Goal: Transaction & Acquisition: Register for event/course

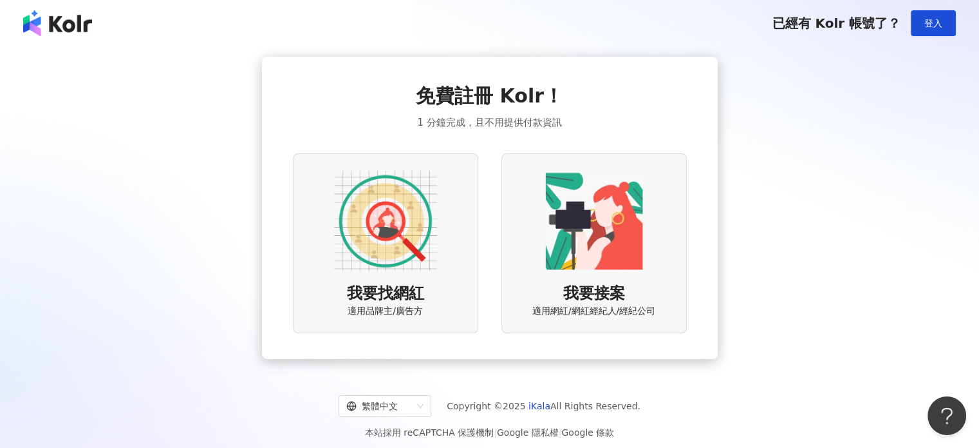
click at [431, 247] on img at bounding box center [385, 220] width 103 height 103
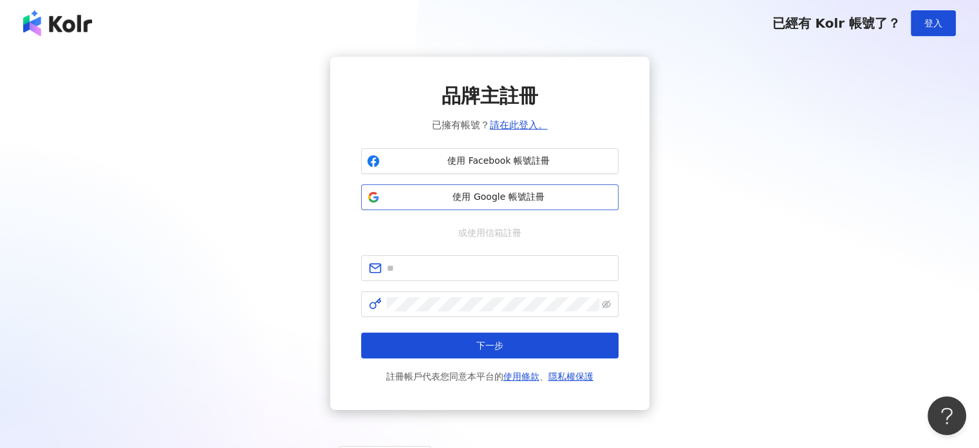
click at [495, 191] on span "使用 Google 帳號註冊" at bounding box center [499, 197] width 228 height 13
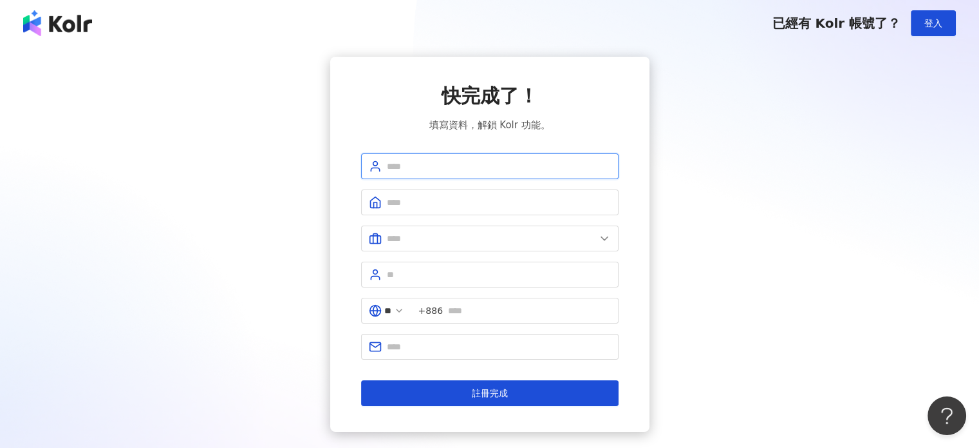
click at [513, 165] on input "text" at bounding box center [499, 166] width 224 height 14
type input "**********"
click at [533, 192] on span at bounding box center [490, 202] width 258 height 26
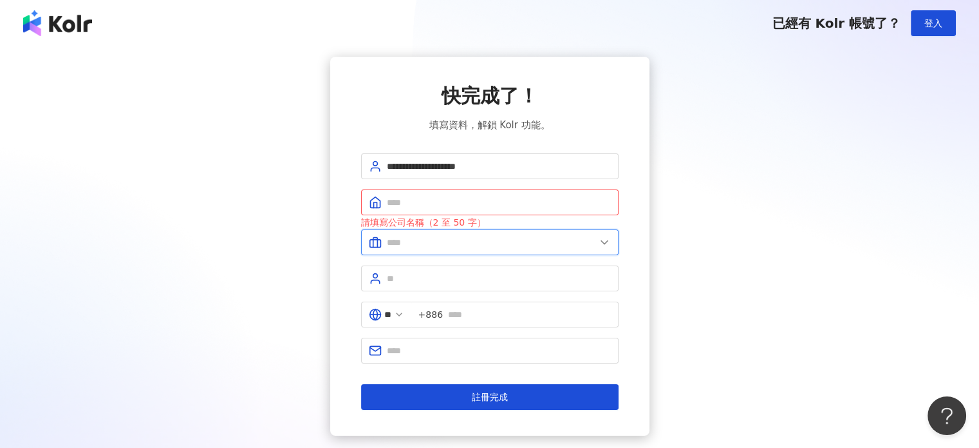
click at [493, 243] on input "text" at bounding box center [491, 242] width 209 height 14
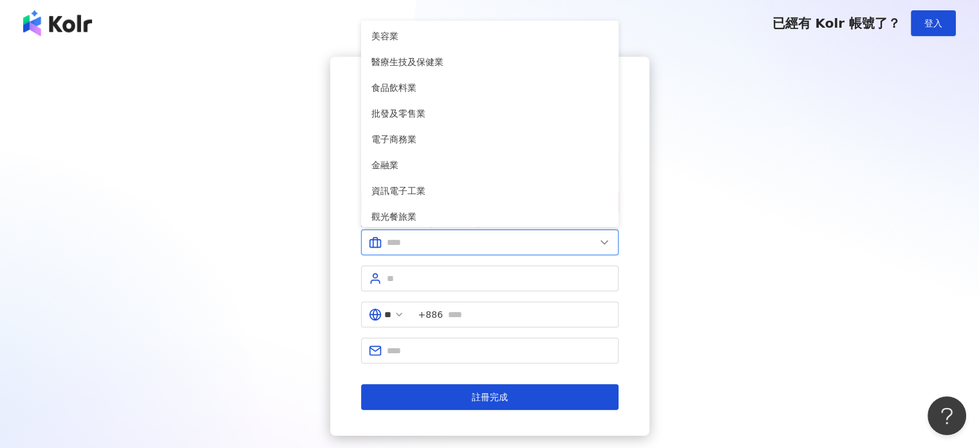
click at [495, 243] on input "text" at bounding box center [491, 242] width 209 height 14
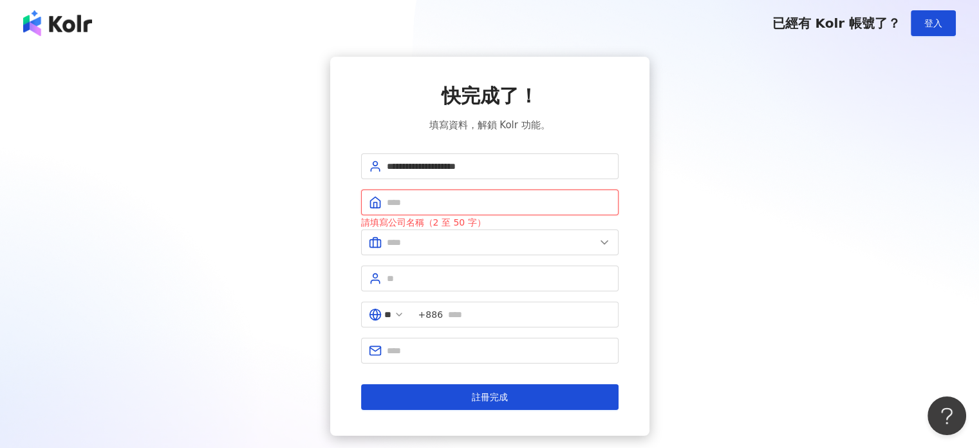
click at [518, 208] on input "text" at bounding box center [499, 202] width 224 height 14
type input "*"
type input "***"
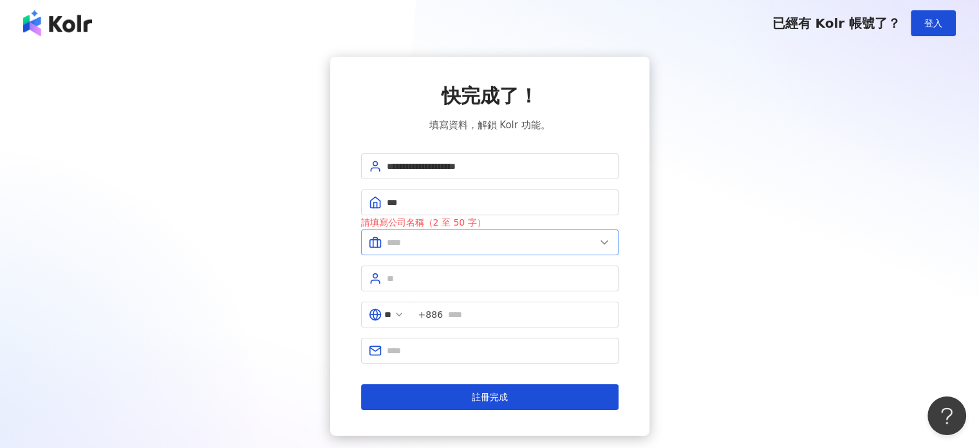
click at [553, 249] on span at bounding box center [490, 242] width 258 height 26
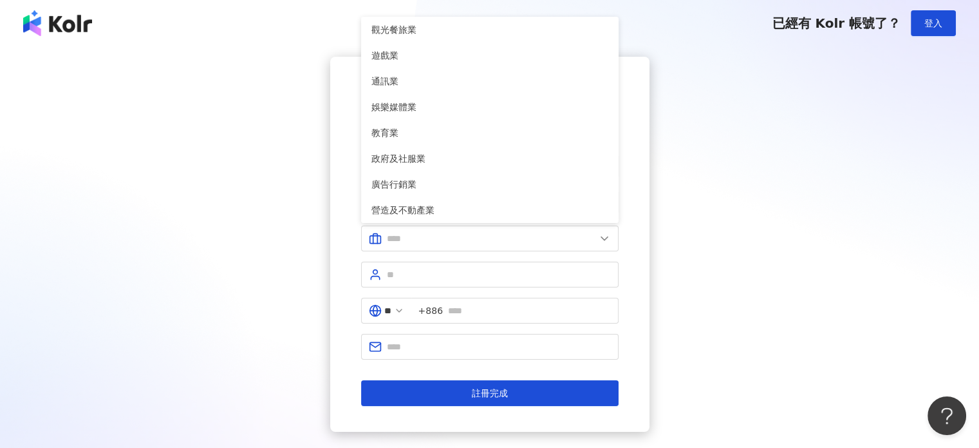
scroll to position [263, 0]
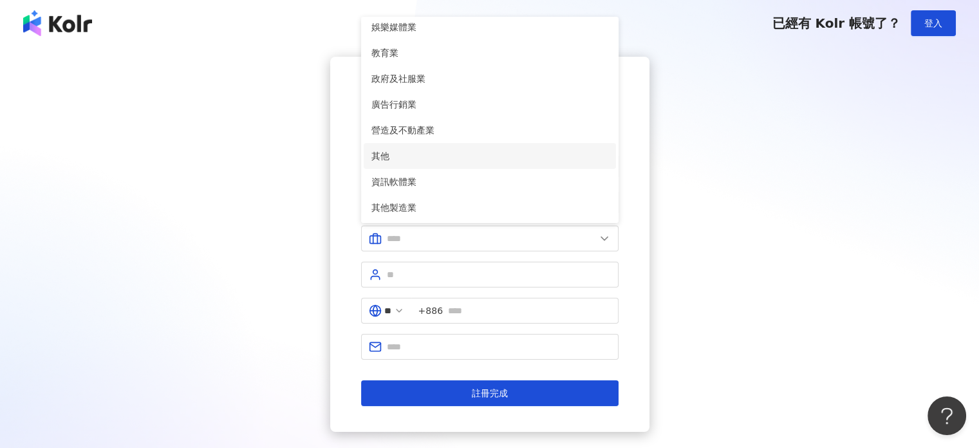
click at [532, 159] on span "其他" at bounding box center [490, 156] width 237 height 14
type input "**"
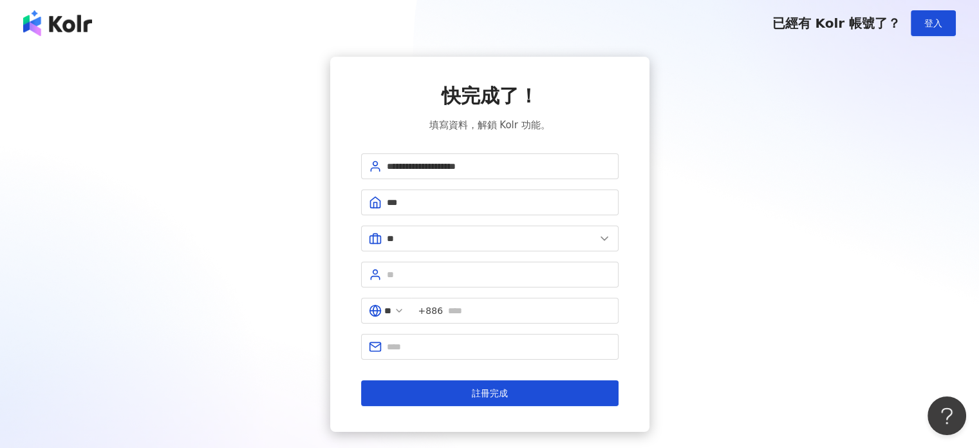
click at [492, 288] on form "**********" at bounding box center [490, 279] width 258 height 252
click at [497, 279] on input "text" at bounding box center [499, 274] width 224 height 14
type input "***"
click at [503, 298] on span "+886" at bounding box center [514, 311] width 207 height 26
click at [505, 306] on input "text" at bounding box center [529, 310] width 163 height 14
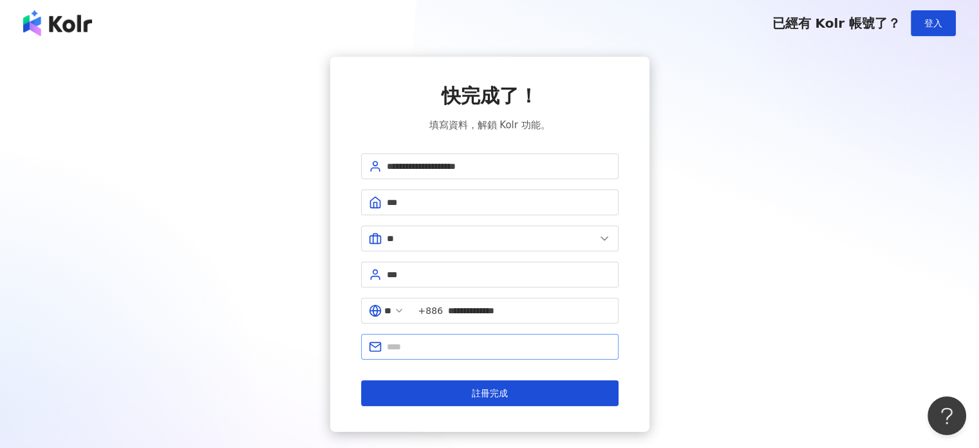
click at [511, 334] on span at bounding box center [490, 347] width 258 height 26
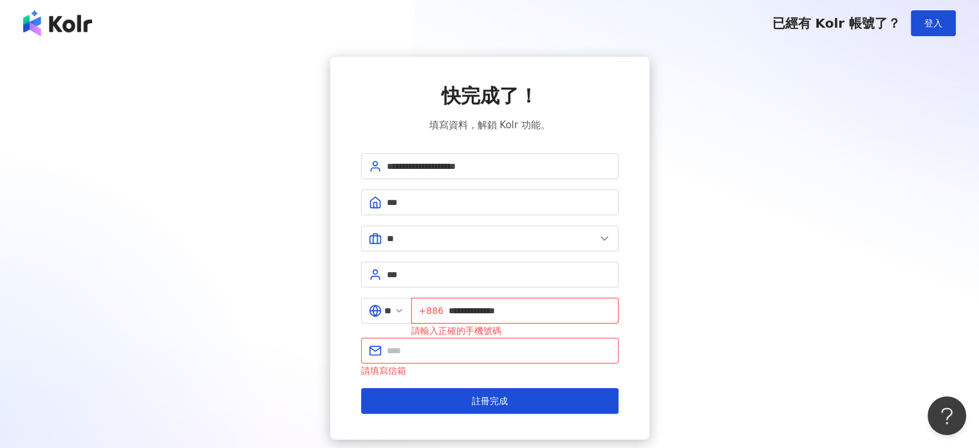
drag, startPoint x: 469, startPoint y: 309, endPoint x: 432, endPoint y: 308, distance: 36.7
click at [432, 308] on span "**********" at bounding box center [514, 311] width 207 height 26
click at [361, 388] on button "註冊完成" at bounding box center [490, 401] width 258 height 26
click at [531, 315] on input "**********" at bounding box center [530, 310] width 162 height 14
type input "**********"
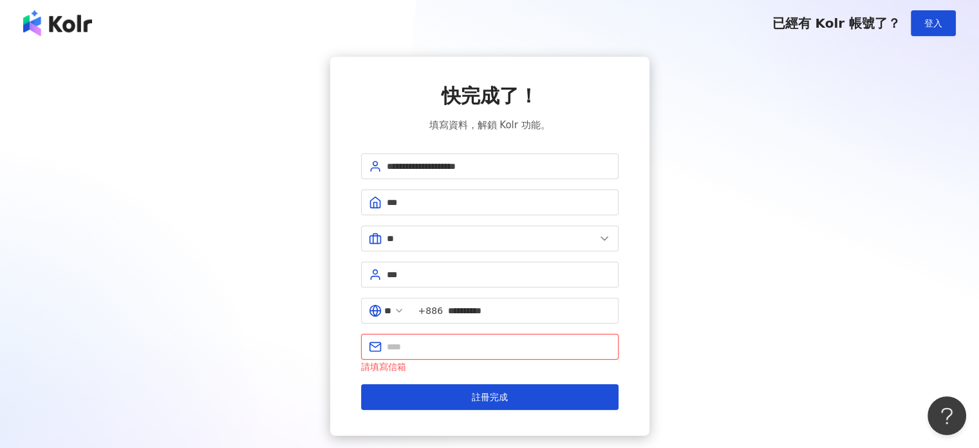
click at [517, 354] on input "text" at bounding box center [499, 346] width 224 height 14
type input "**********"
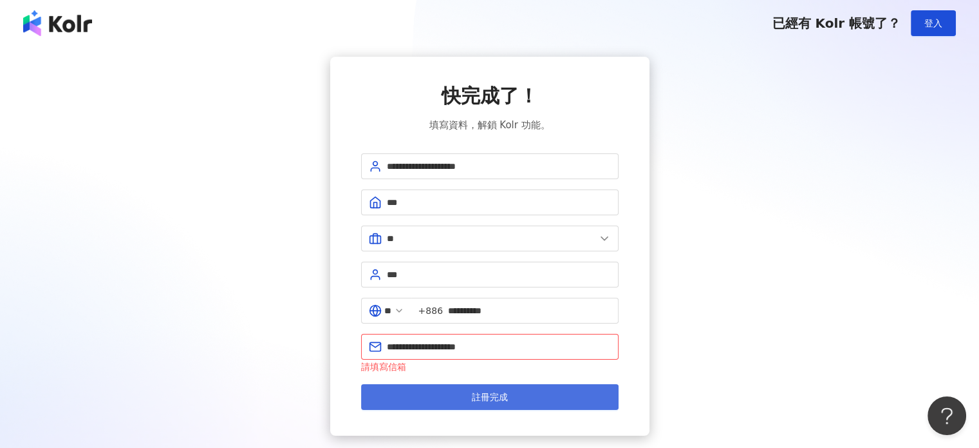
click at [515, 399] on button "註冊完成" at bounding box center [490, 397] width 258 height 26
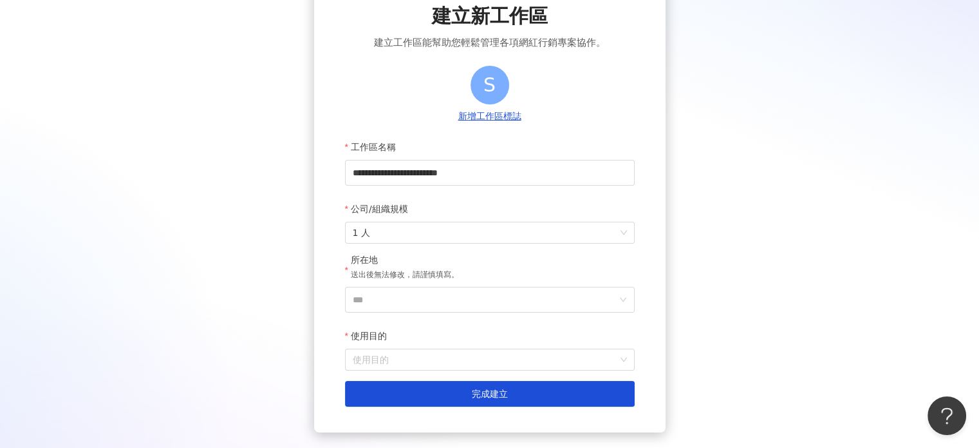
scroll to position [129, 0]
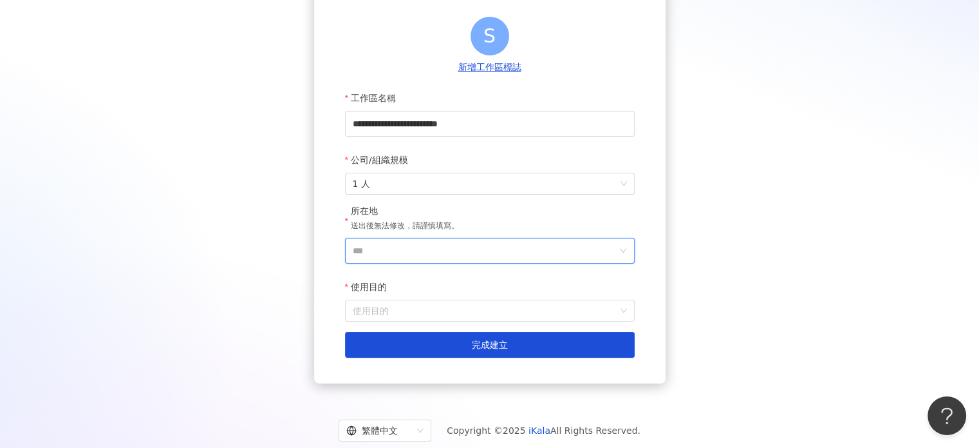
click at [504, 250] on input "***" at bounding box center [485, 250] width 264 height 24
click at [545, 68] on div "台灣" at bounding box center [564, 68] width 124 height 23
click at [444, 323] on form "**********" at bounding box center [490, 221] width 290 height 272
click at [449, 316] on input "使用目的" at bounding box center [490, 310] width 274 height 21
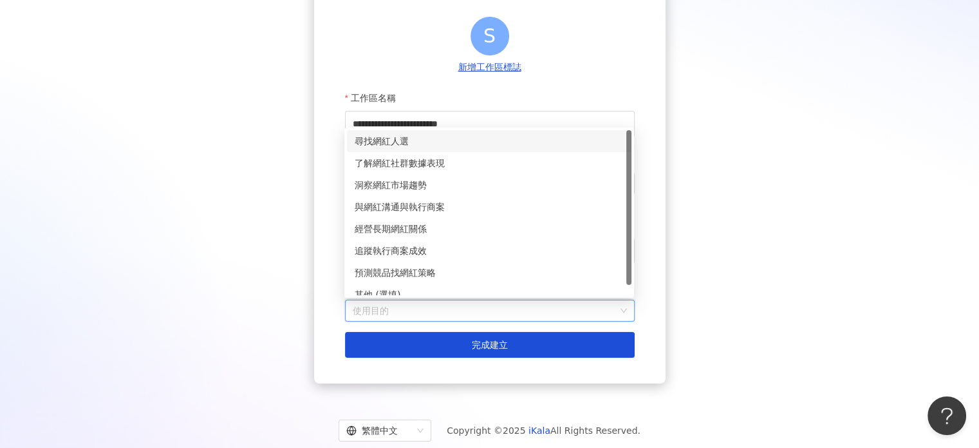
click at [441, 139] on div "尋找網紅人選" at bounding box center [489, 141] width 269 height 14
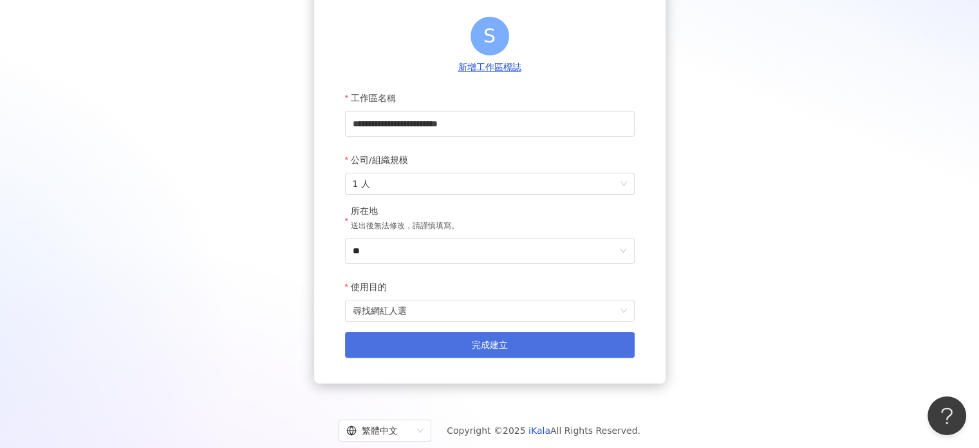
click at [478, 344] on span "完成建立" at bounding box center [490, 344] width 36 height 10
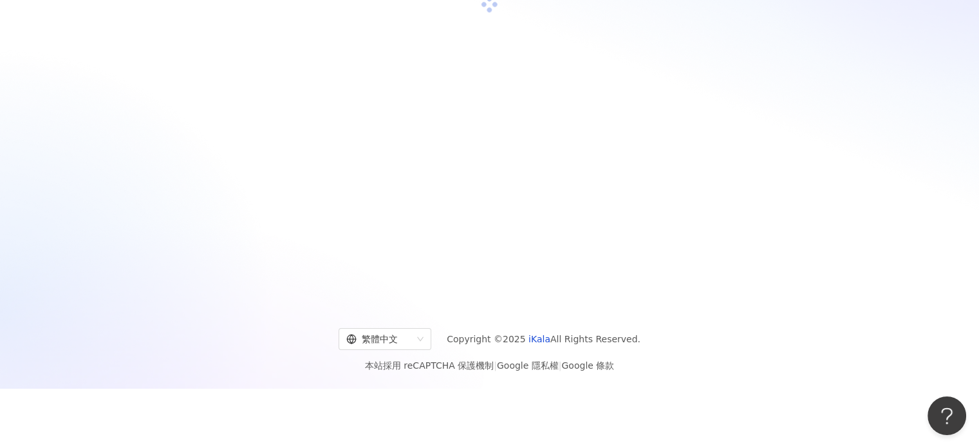
scroll to position [59, 0]
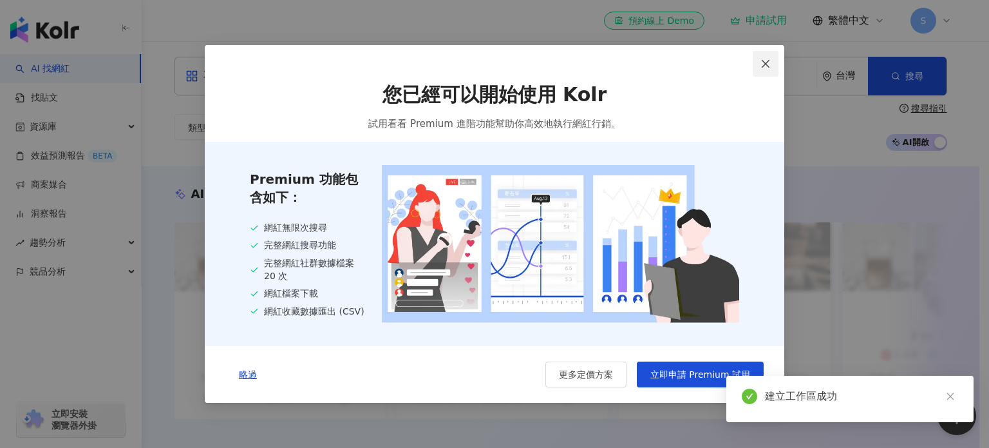
click at [764, 60] on icon "close" at bounding box center [766, 64] width 10 height 10
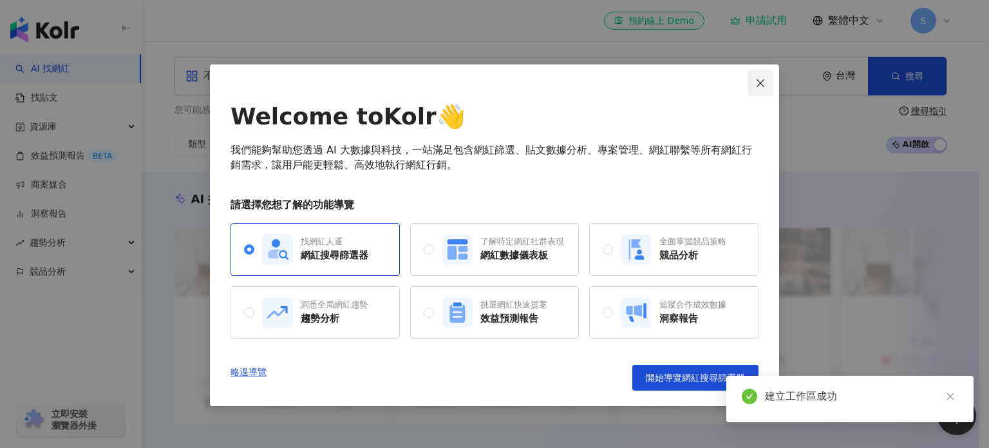
click at [752, 86] on span "Close" at bounding box center [761, 83] width 26 height 10
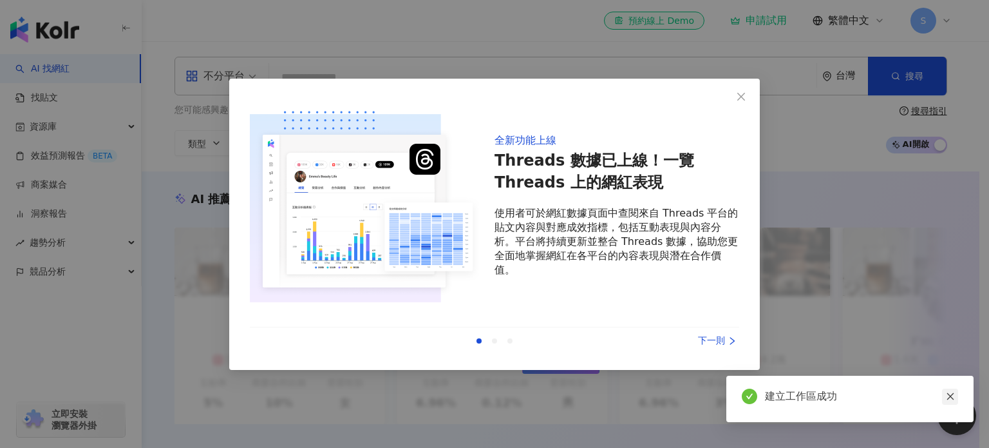
click at [952, 392] on icon "close" at bounding box center [950, 396] width 9 height 9
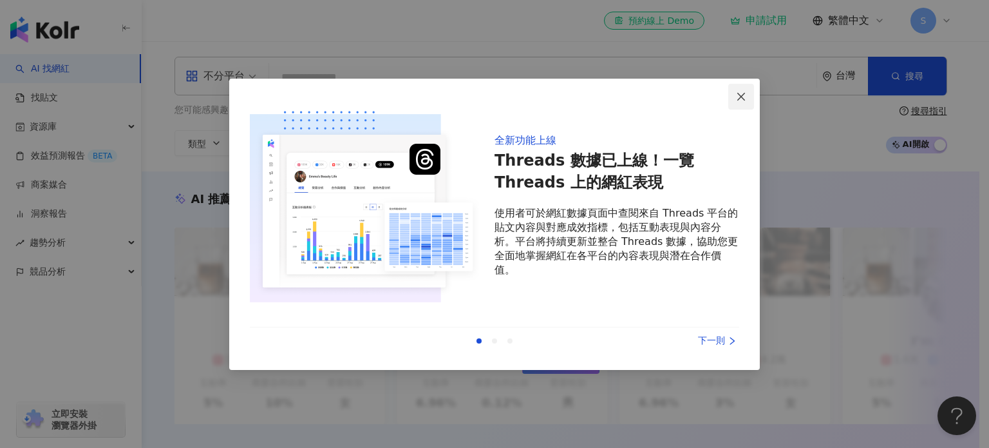
click at [744, 93] on icon "close" at bounding box center [741, 97] width 8 height 8
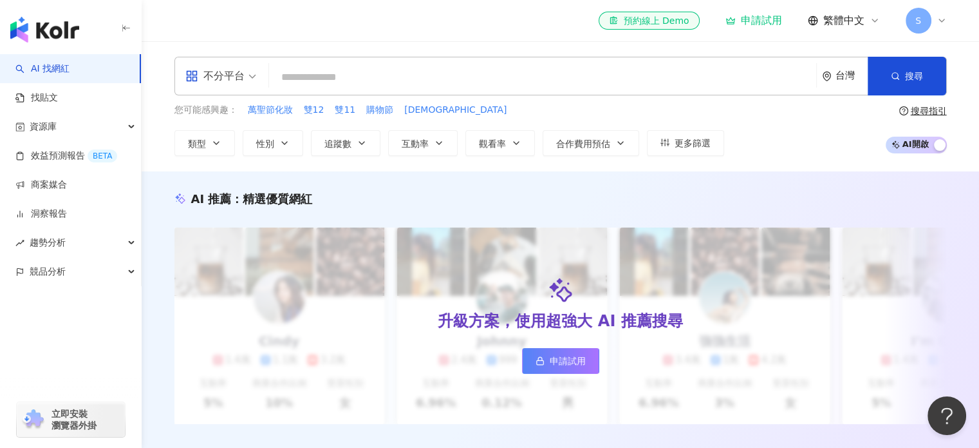
click at [70, 62] on link "AI 找網紅" at bounding box center [42, 68] width 54 height 13
click at [222, 148] on button "類型" at bounding box center [205, 143] width 61 height 26
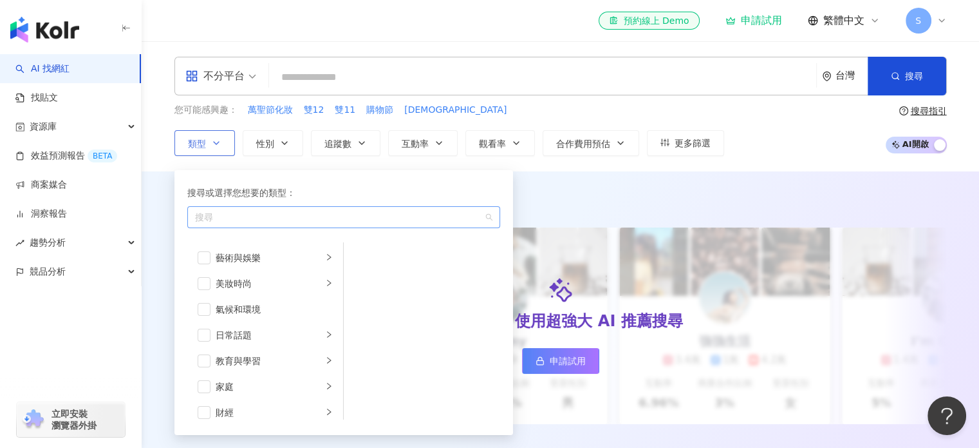
click at [327, 221] on div "button" at bounding box center [337, 217] width 294 height 10
click at [254, 260] on div "藝術與娛樂" at bounding box center [269, 258] width 107 height 14
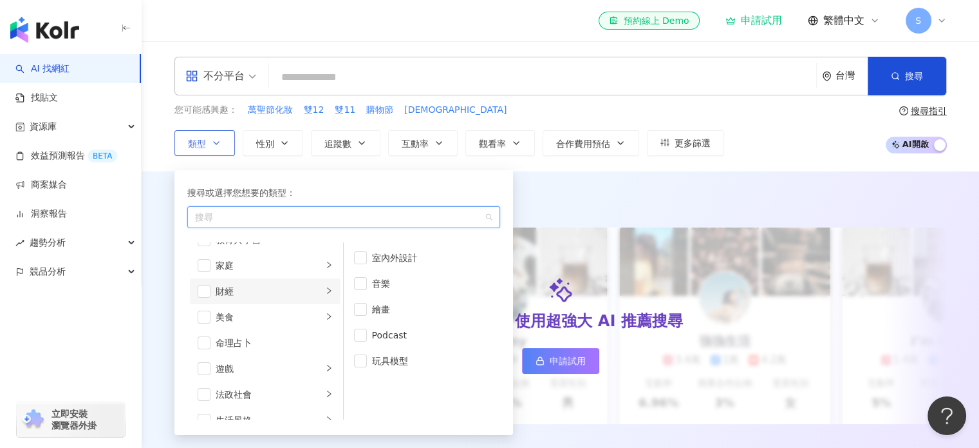
scroll to position [193, 0]
click at [260, 378] on div "影視娛樂" at bounding box center [269, 373] width 107 height 14
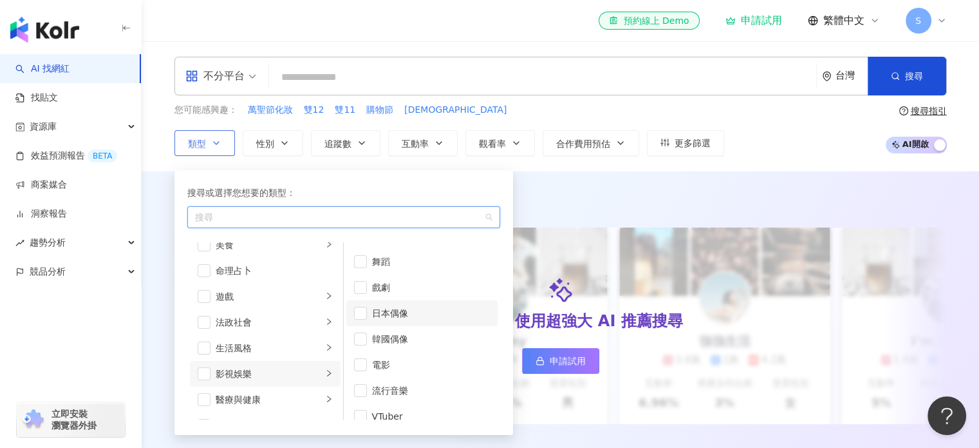
scroll to position [33, 0]
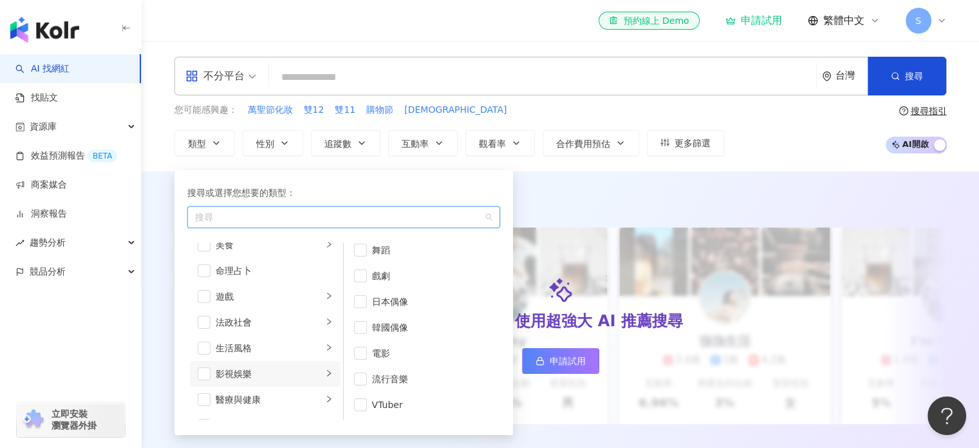
click at [610, 179] on div "AI 推薦 ： 精選優質網紅 升級方案，使用超強大 AI 推薦搜尋 申請試用 Cindy 1.4萬 1.1萬 3.2萬 互動率 5% 商業合作比例 10% 受…" at bounding box center [561, 320] width 838 height 299
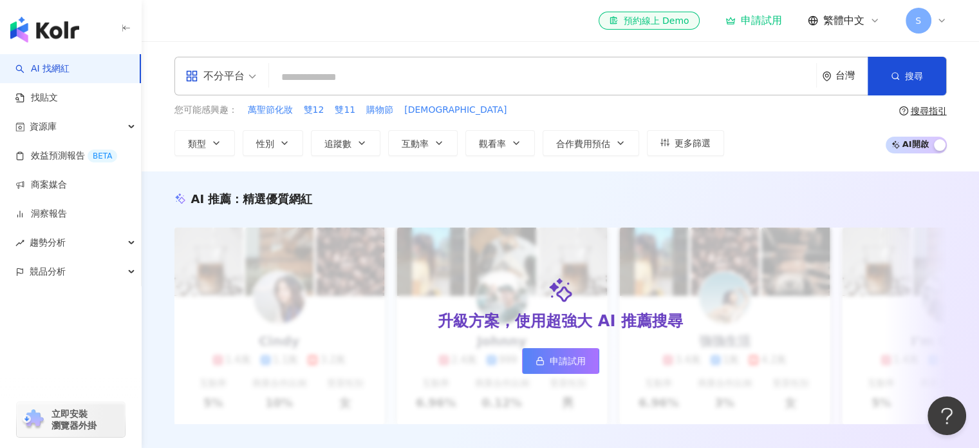
click at [911, 53] on div "不分平台 台灣 搜尋 您可能感興趣： 萬聖節化妝 雙12 雙11 購物節 萬聖 類型 性別 追蹤數 互動率 觀看率 合作費用預估 更多篩選 搜尋指引 AI 開…" at bounding box center [561, 106] width 838 height 130
click at [546, 59] on div "不分平台 台灣 搜尋" at bounding box center [561, 76] width 773 height 39
click at [538, 66] on input "search" at bounding box center [542, 77] width 537 height 24
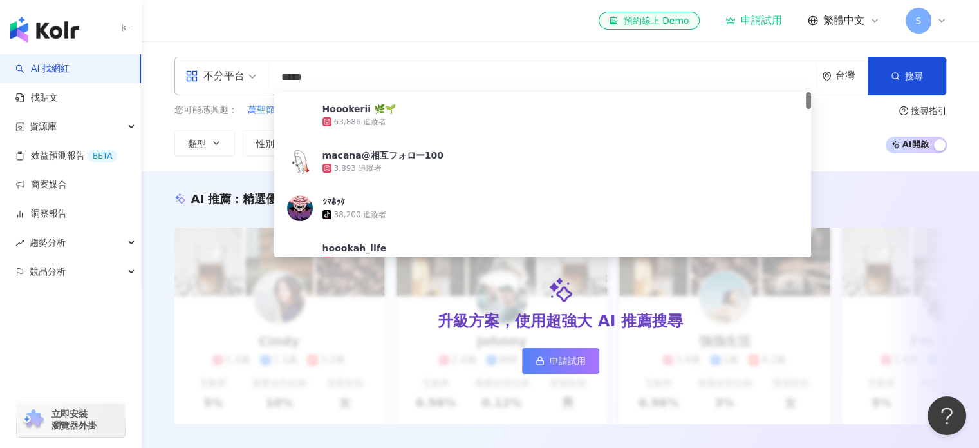
type input "****"
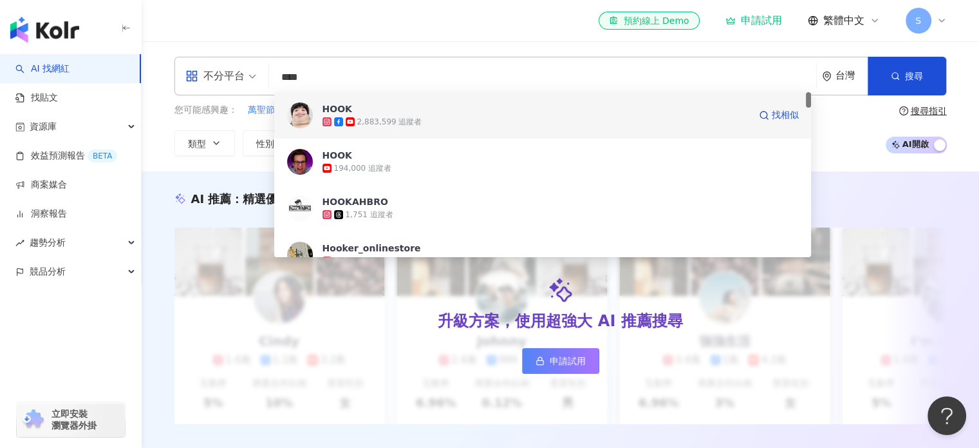
click at [444, 113] on span "HOOK" at bounding box center [536, 108] width 427 height 13
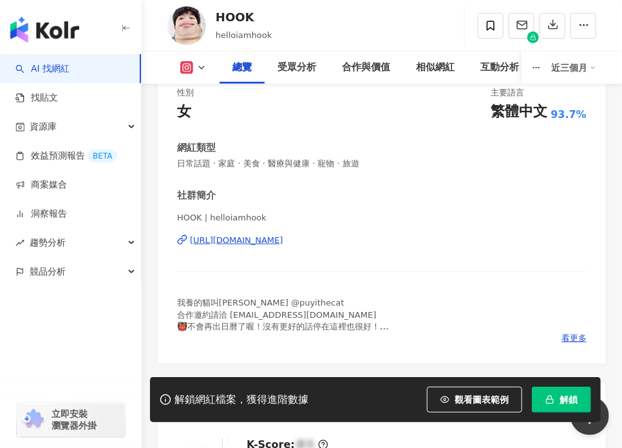
scroll to position [193, 0]
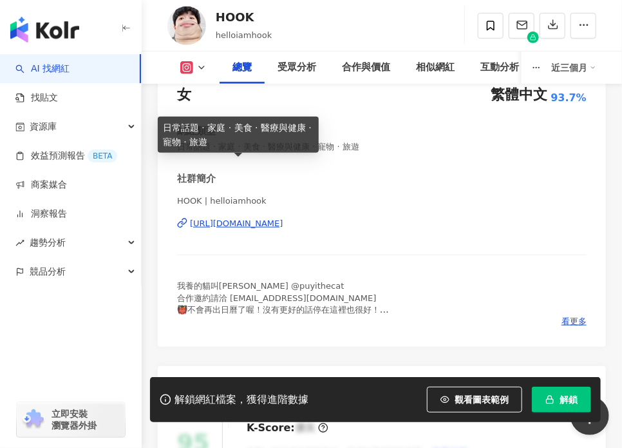
click at [216, 138] on div "網紅類型" at bounding box center [196, 131] width 39 height 14
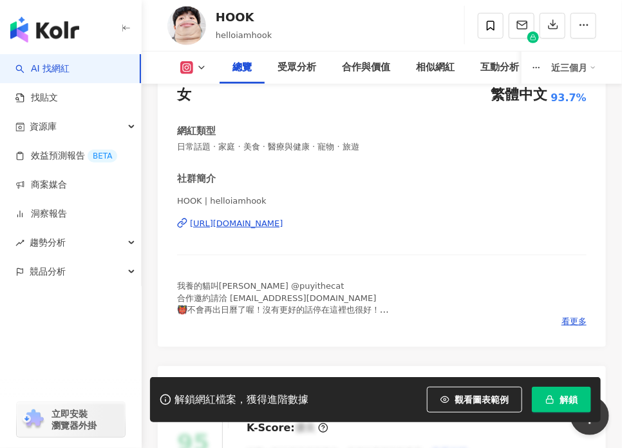
click at [214, 138] on div "網紅類型" at bounding box center [196, 131] width 39 height 14
drag, startPoint x: 194, startPoint y: 151, endPoint x: 252, endPoint y: 159, distance: 59.2
click at [252, 153] on div "網紅類型 日常話題 · 家庭 · 美食 · 醫療與健康 · 寵物 · 旅遊" at bounding box center [382, 138] width 410 height 28
click at [250, 153] on span "日常話題 · 家庭 · 美食 · 醫療與健康 · 寵物 · 旅遊" at bounding box center [382, 147] width 410 height 12
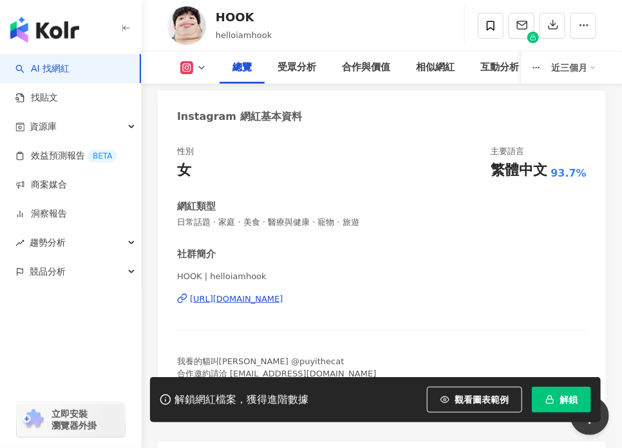
scroll to position [0, 0]
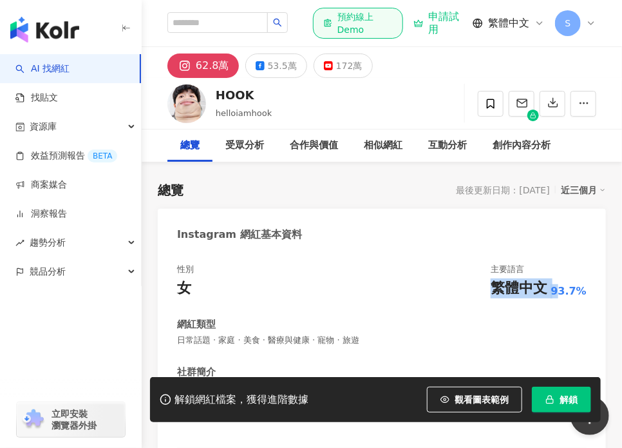
drag, startPoint x: 216, startPoint y: 283, endPoint x: 259, endPoint y: 296, distance: 45.0
click at [259, 296] on div "性別 女 主要語言 繁體中文 93.7%" at bounding box center [382, 280] width 410 height 35
click at [491, 269] on div "主要語言" at bounding box center [507, 269] width 33 height 12
drag, startPoint x: 210, startPoint y: 261, endPoint x: 245, endPoint y: 269, distance: 35.8
click at [245, 269] on div "性別 女 主要語言 繁體中文 93.7% 網紅類型 日常話題 · 家庭 · 美食 · 醫療與健康 · 寵物 · 旅遊 社群簡介 HOOK | helloiam…" at bounding box center [382, 395] width 448 height 289
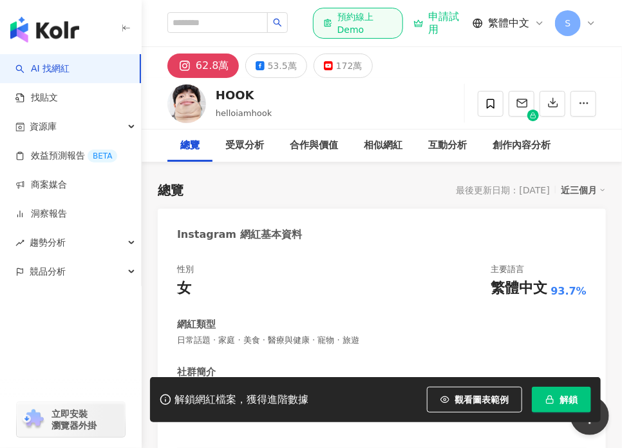
click at [491, 267] on div "主要語言" at bounding box center [539, 269] width 96 height 12
click at [491, 294] on div "繁體中文" at bounding box center [519, 288] width 57 height 20
drag, startPoint x: 218, startPoint y: 275, endPoint x: 247, endPoint y: 290, distance: 32.5
click at [247, 290] on div "性別 女 主要語言 繁體中文 93.7%" at bounding box center [382, 280] width 410 height 35
click at [491, 290] on div "繁體中文" at bounding box center [519, 288] width 57 height 20
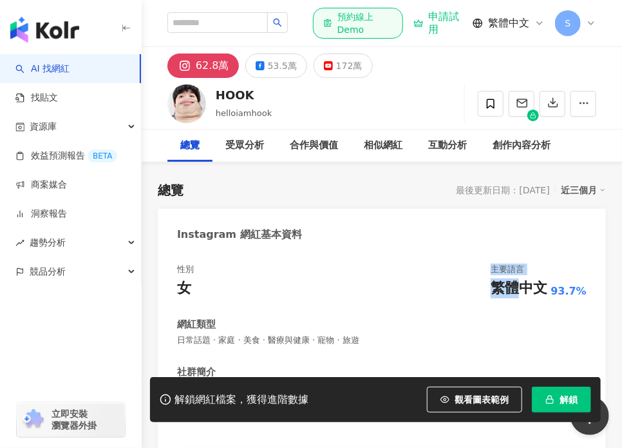
click at [232, 254] on div "性別 女 主要語言 繁體中文 93.7% 網紅類型 日常話題 · 家庭 · 美食 · 醫療與健康 · 寵物 · 旅遊 社群簡介 HOOK | helloiam…" at bounding box center [382, 395] width 448 height 289
click at [491, 268] on div "主要語言" at bounding box center [507, 269] width 33 height 12
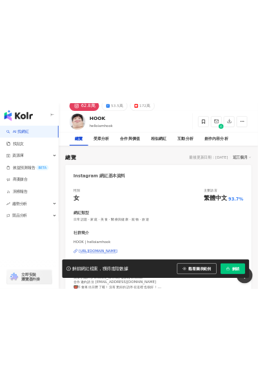
scroll to position [129, 0]
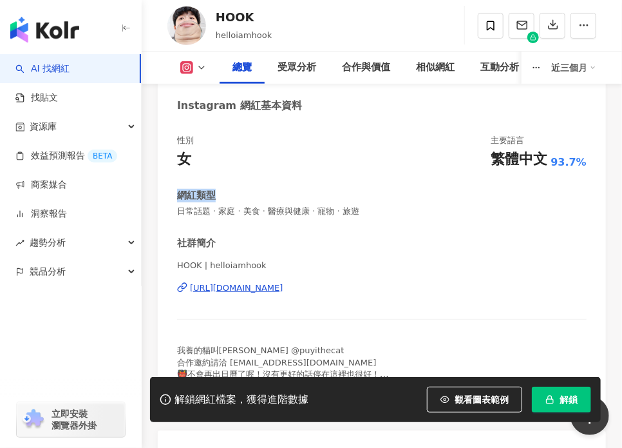
drag, startPoint x: 191, startPoint y: 217, endPoint x: 237, endPoint y: 221, distance: 45.9
click at [237, 202] on div "網紅類型" at bounding box center [382, 196] width 410 height 14
click at [217, 217] on span "日常話題 · 家庭 · 美食 · 醫療與健康 · 寵物 · 旅遊" at bounding box center [382, 211] width 410 height 12
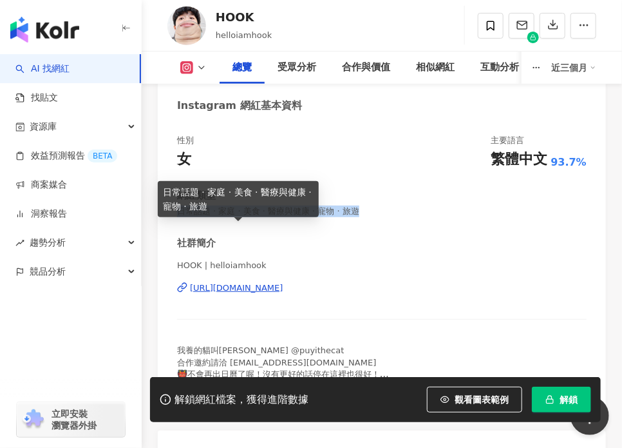
drag, startPoint x: 193, startPoint y: 230, endPoint x: 218, endPoint y: 256, distance: 36.4
click at [218, 256] on div "性別 女 主要語言 繁體中文 93.7% 網紅類型 日常話題 · 家庭 · 美食 · 醫療與健康 · 寵物 · 旅遊 社群簡介 HOOK | helloiam…" at bounding box center [382, 266] width 448 height 289
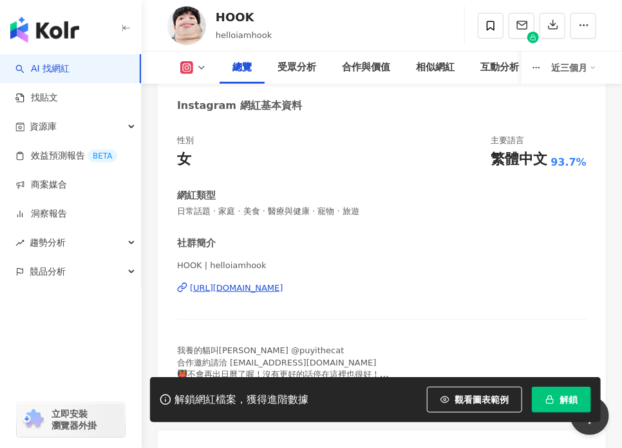
click at [209, 202] on div "網紅類型" at bounding box center [196, 196] width 39 height 14
